Goal: Information Seeking & Learning: Learn about a topic

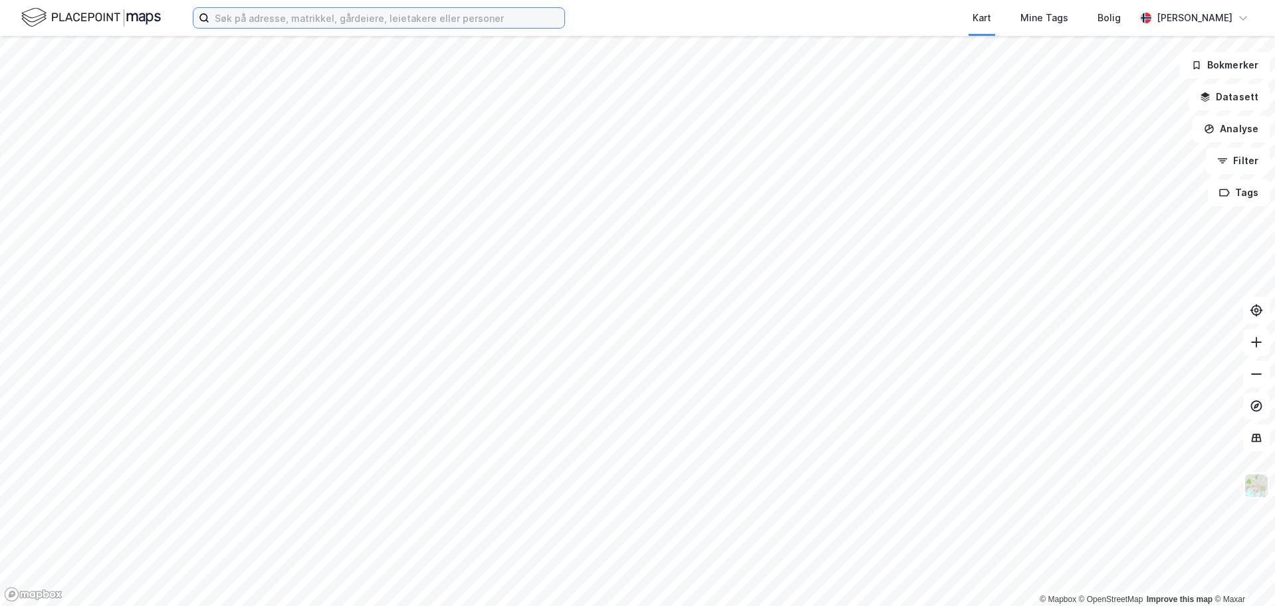
click at [279, 19] on input at bounding box center [386, 18] width 355 height 20
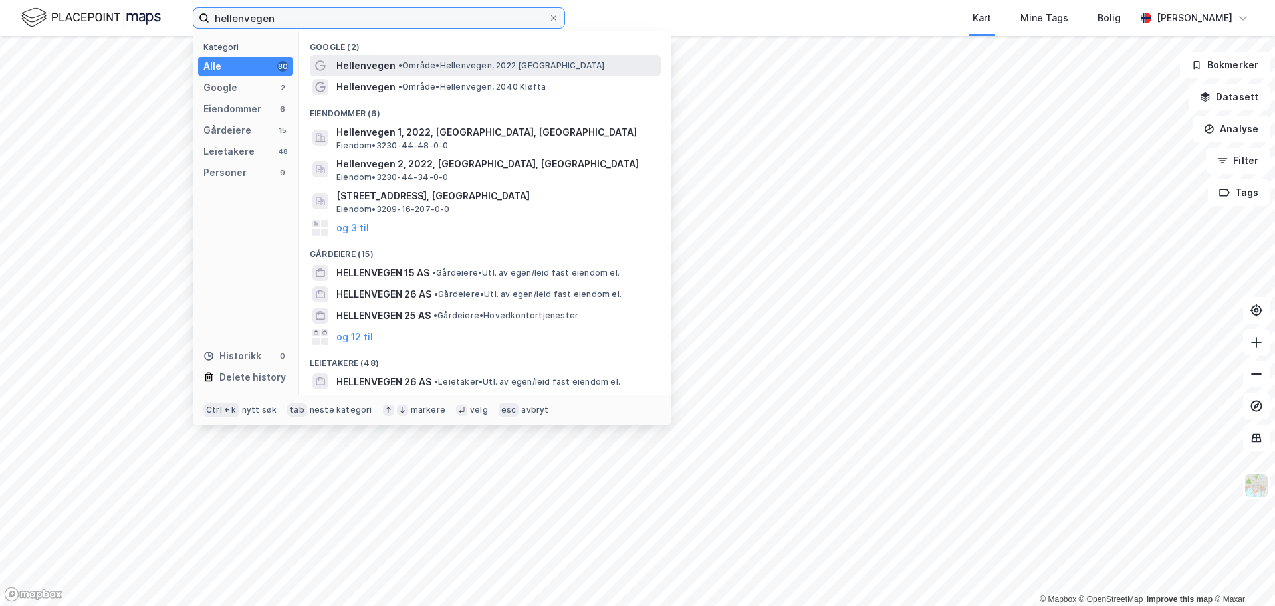
type input "hellenvegen"
click at [559, 57] on div "Hellenvegen • Område • [GEOGRAPHIC_DATA], 2022 [GEOGRAPHIC_DATA]" at bounding box center [485, 65] width 351 height 21
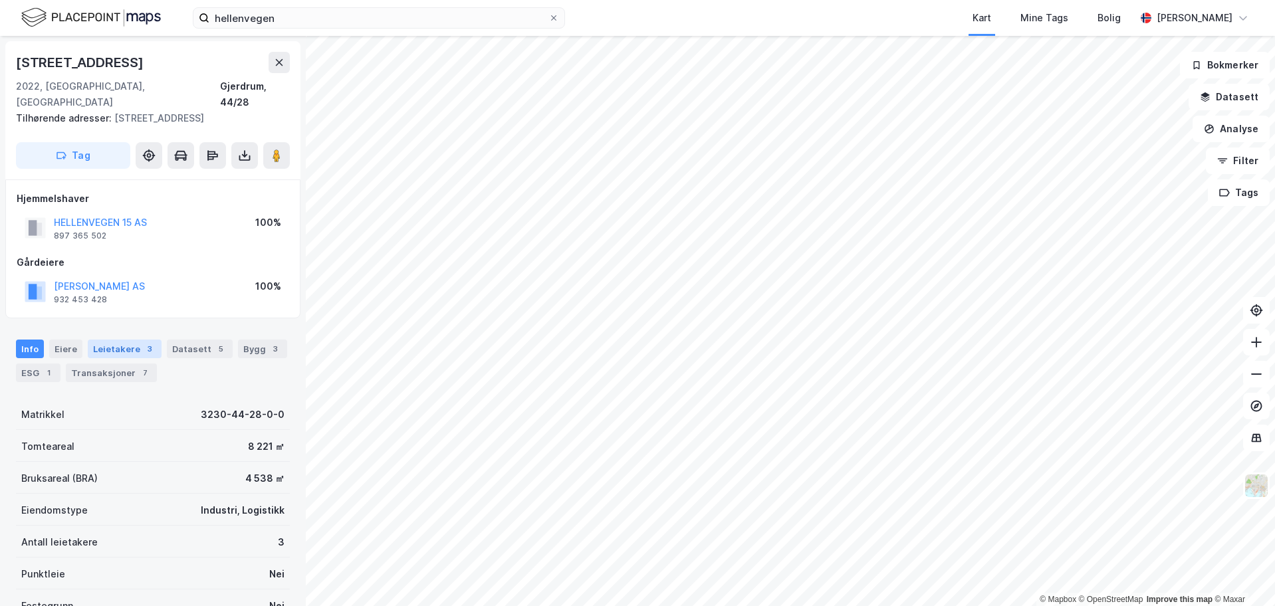
click at [143, 342] on div "3" at bounding box center [149, 348] width 13 height 13
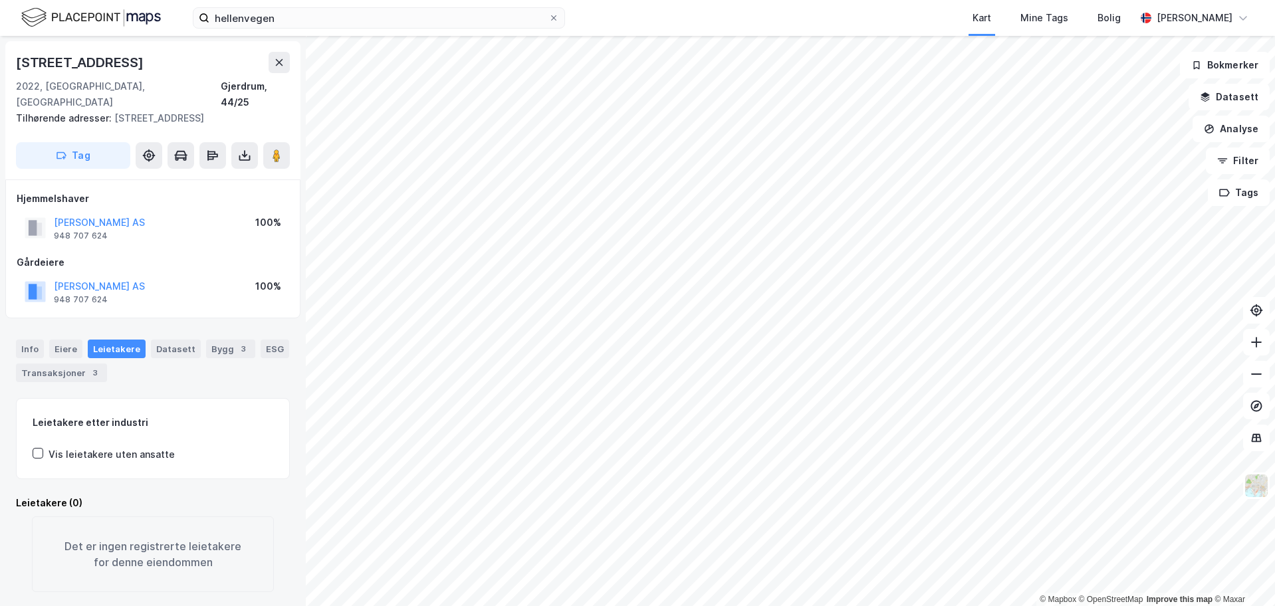
scroll to position [2, 0]
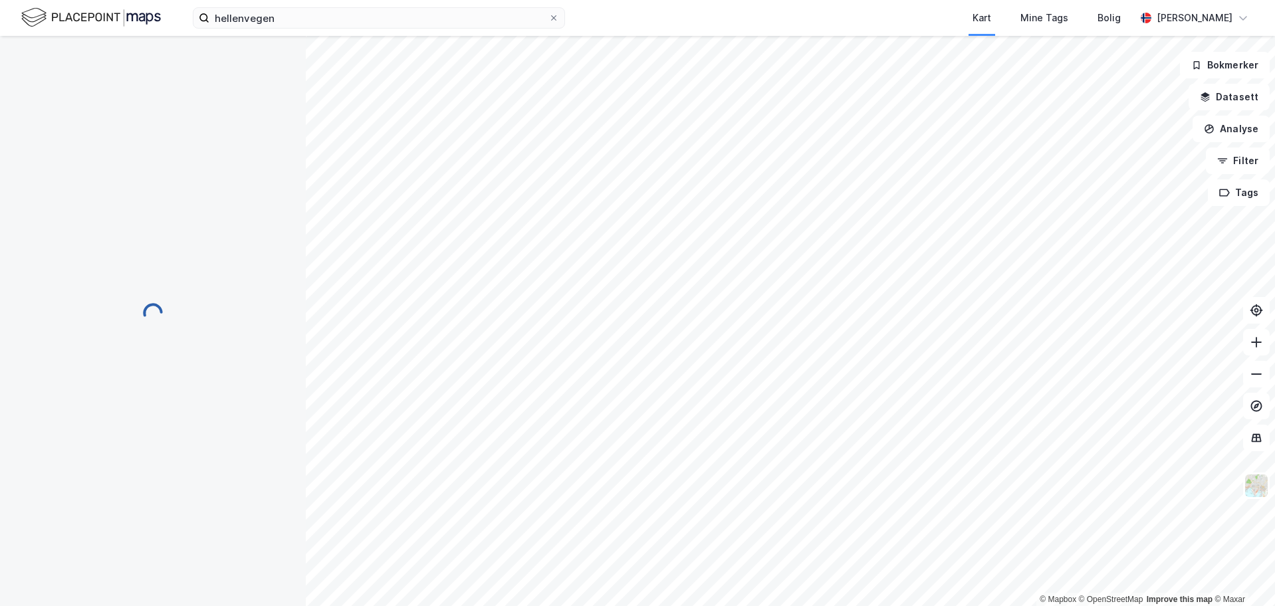
scroll to position [2, 0]
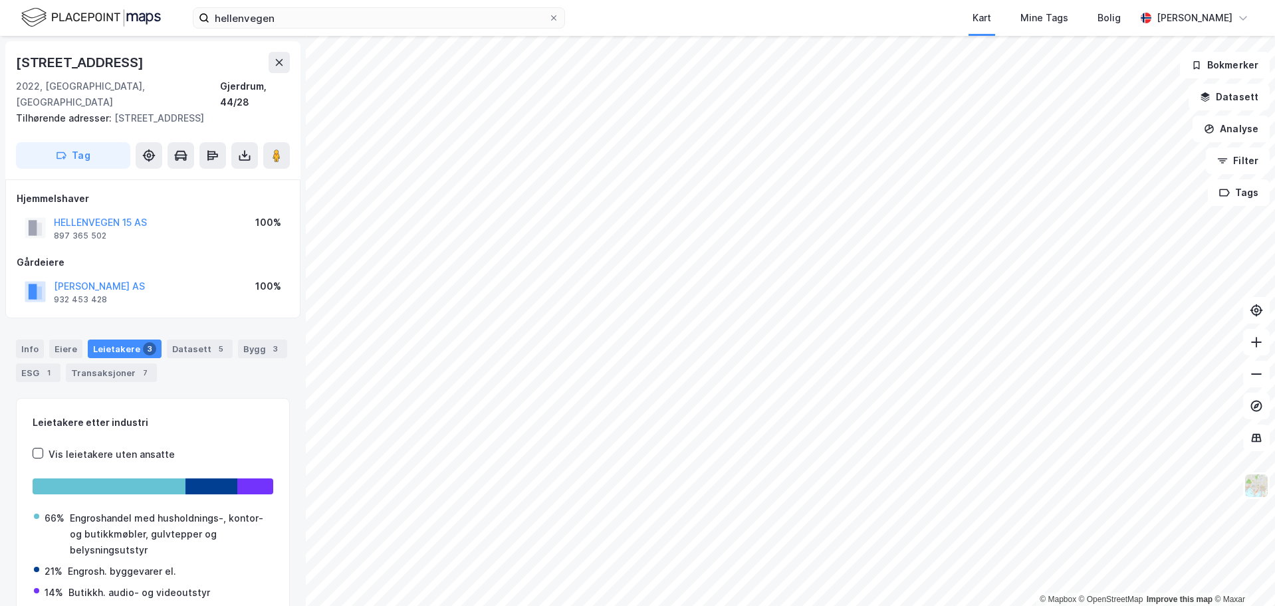
scroll to position [2, 0]
click at [61, 338] on div "Eiere" at bounding box center [65, 347] width 33 height 19
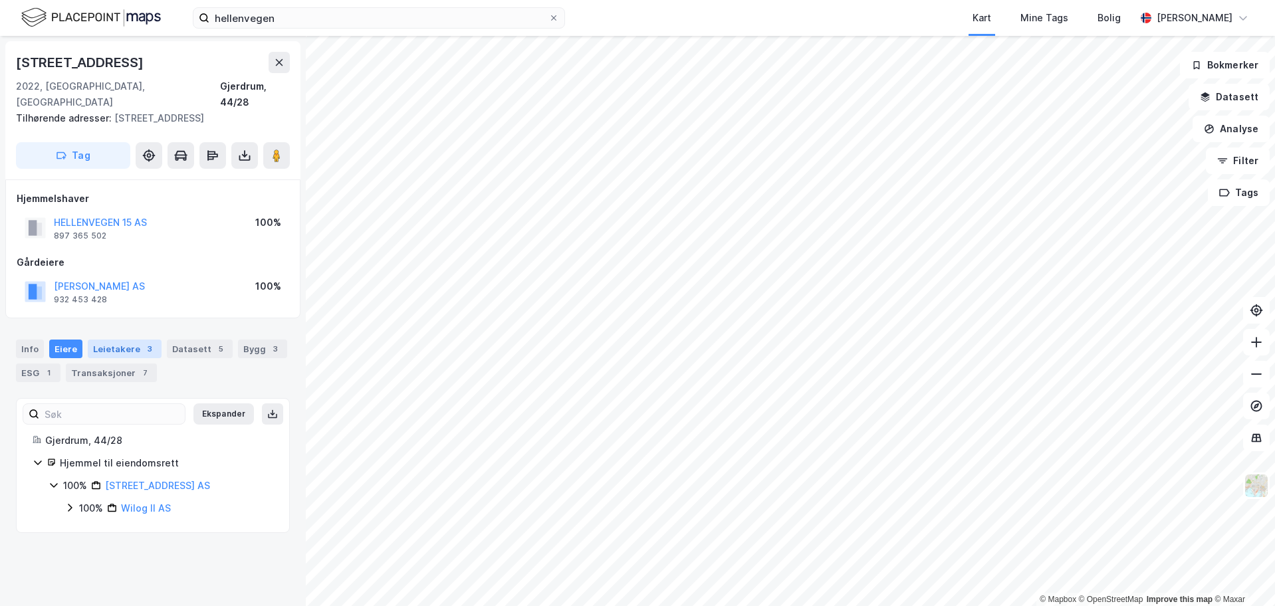
click at [115, 340] on div "Leietakere 3" at bounding box center [125, 349] width 74 height 19
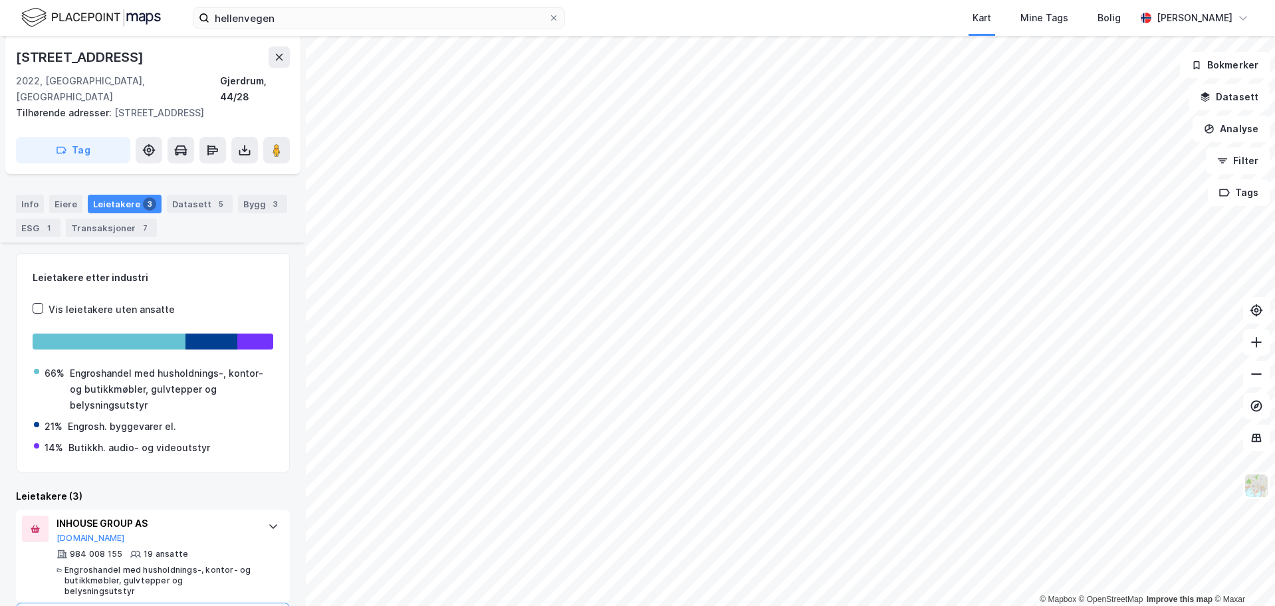
scroll to position [275, 0]
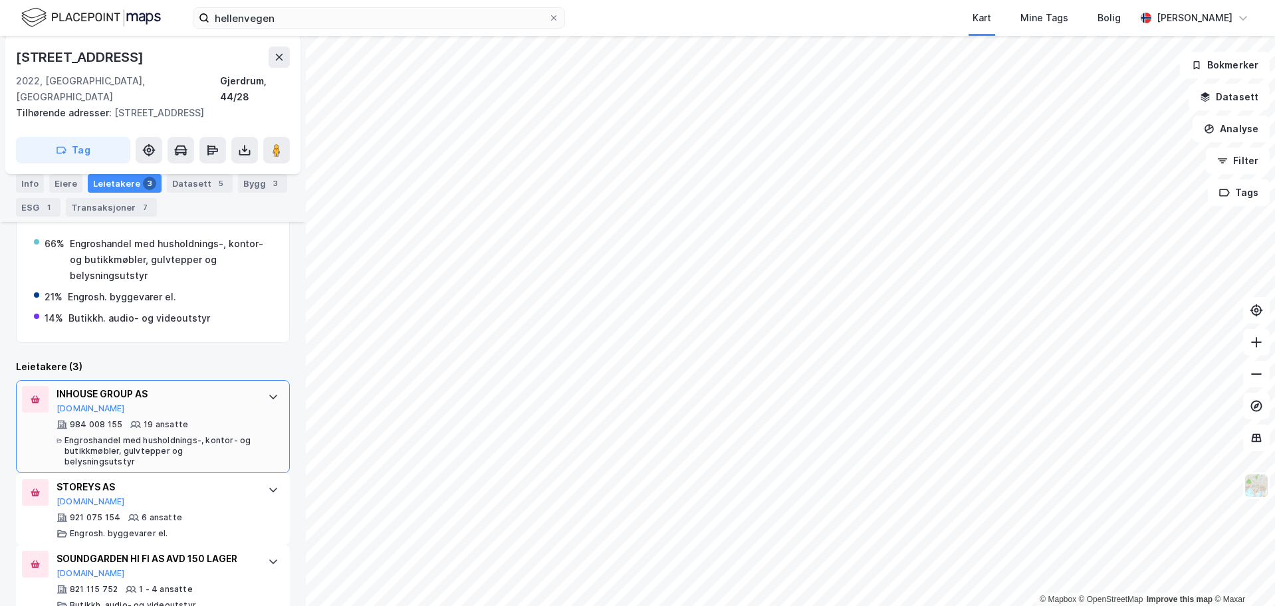
click at [226, 391] on div "INHOUSE GROUP AS [DOMAIN_NAME]" at bounding box center [156, 400] width 198 height 28
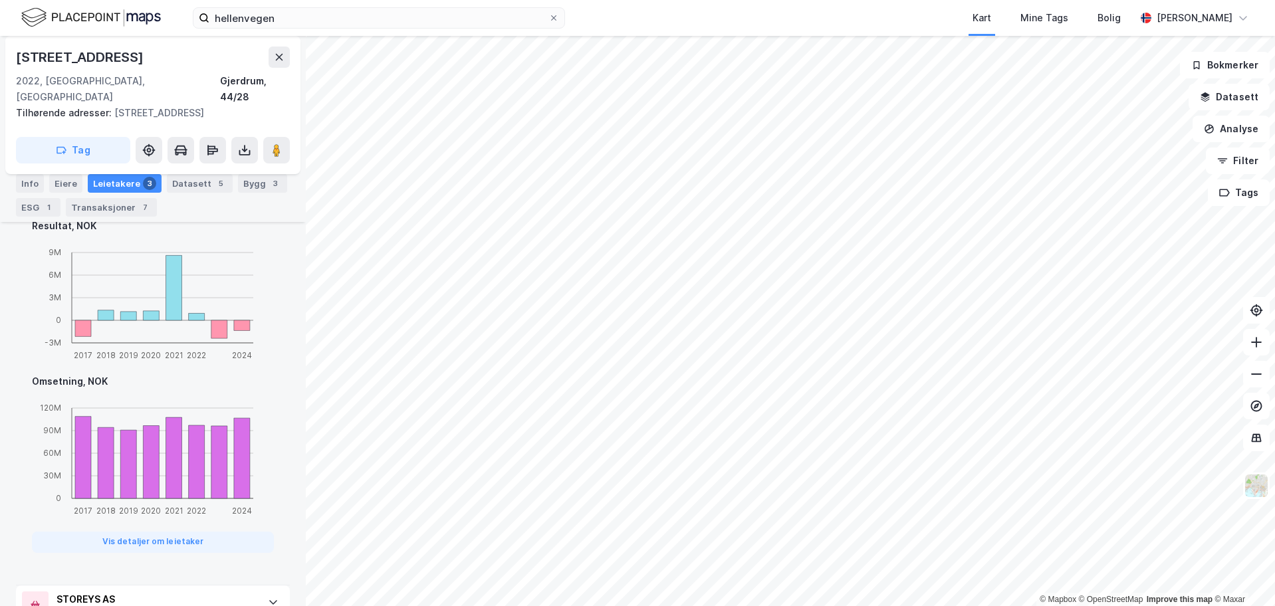
scroll to position [617, 0]
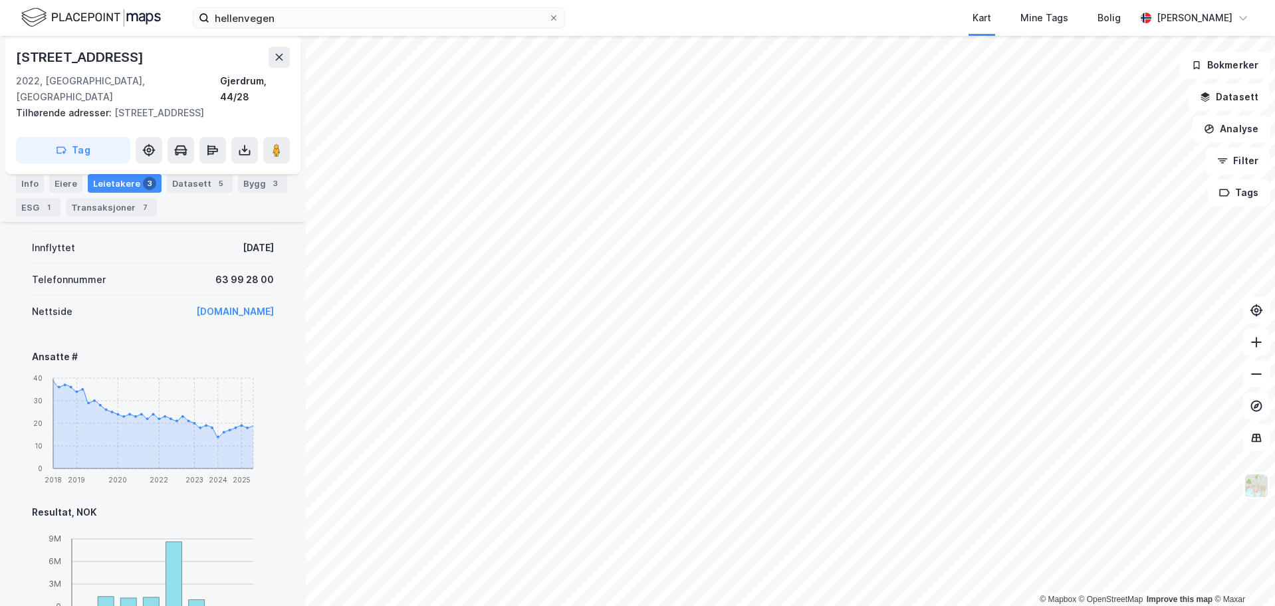
click at [219, 306] on link "[DOMAIN_NAME]" at bounding box center [235, 311] width 78 height 11
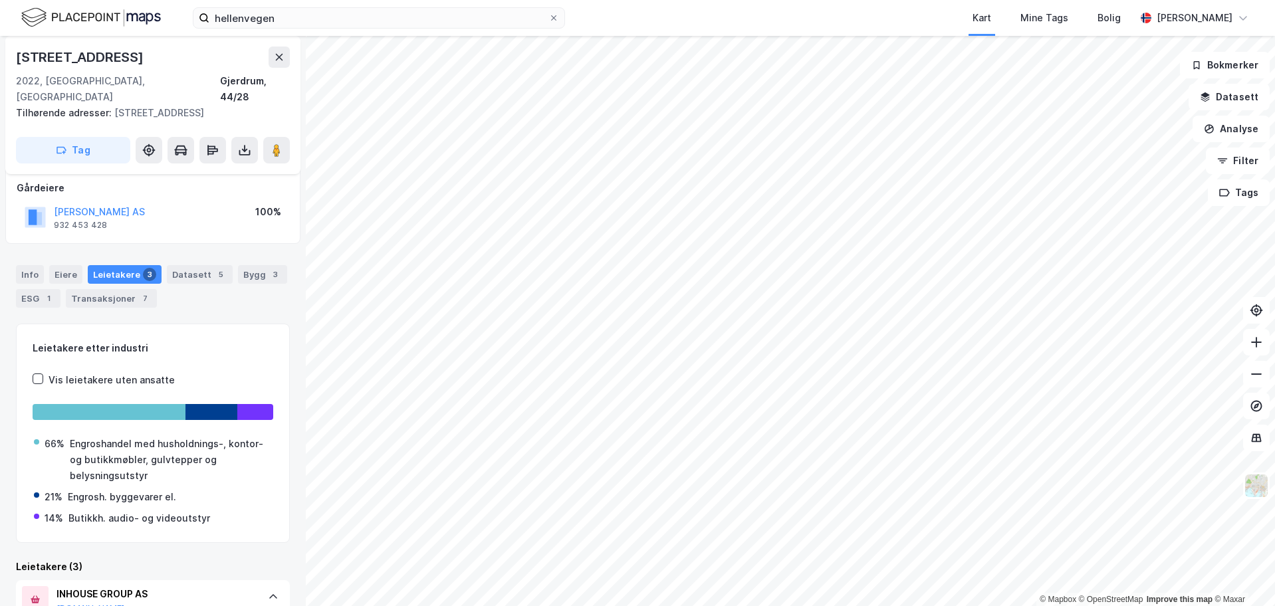
scroll to position [0, 0]
